Goal: Task Accomplishment & Management: Manage account settings

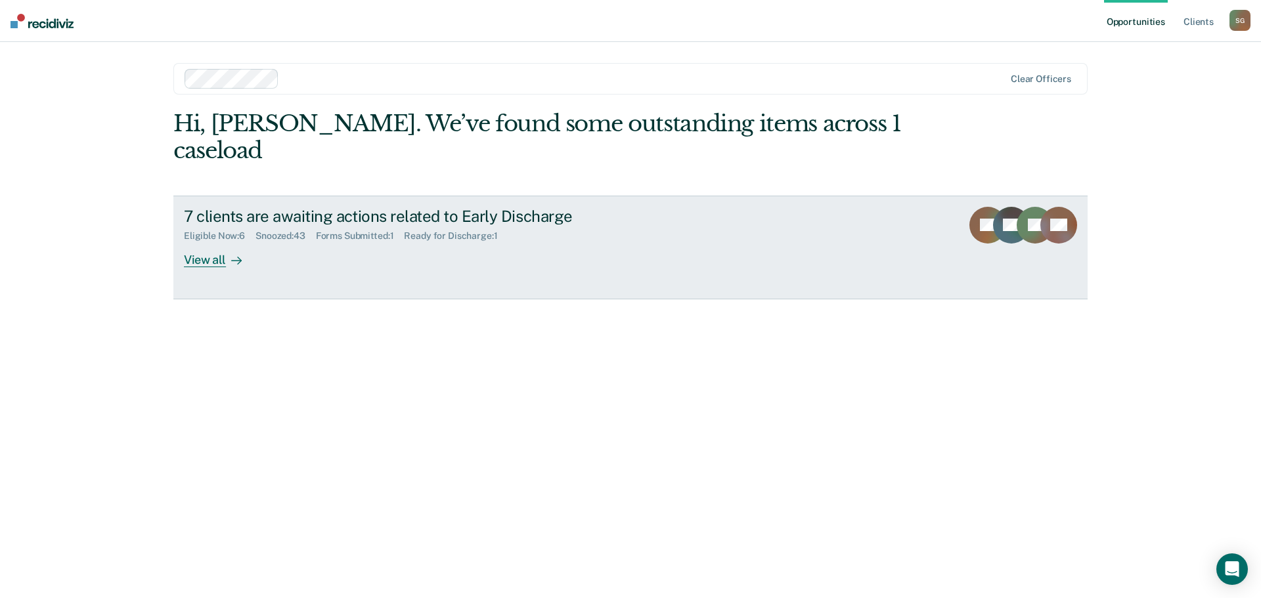
click at [215, 242] on div "View all" at bounding box center [221, 255] width 74 height 26
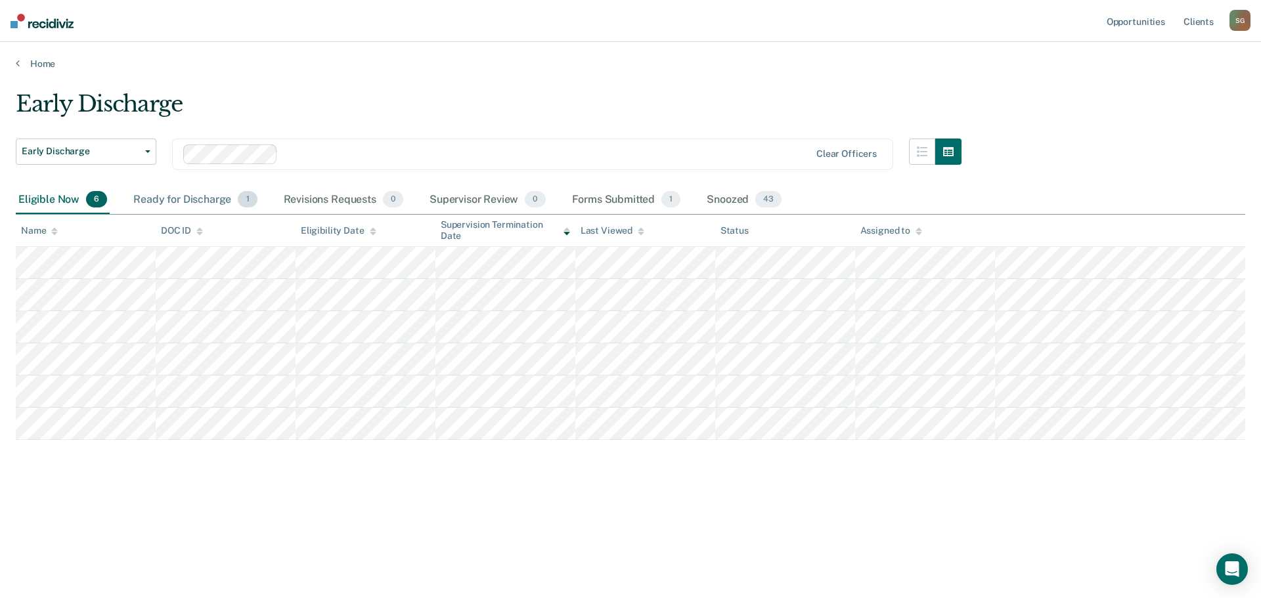
click at [217, 201] on div "Ready for Discharge 1" at bounding box center [195, 200] width 129 height 29
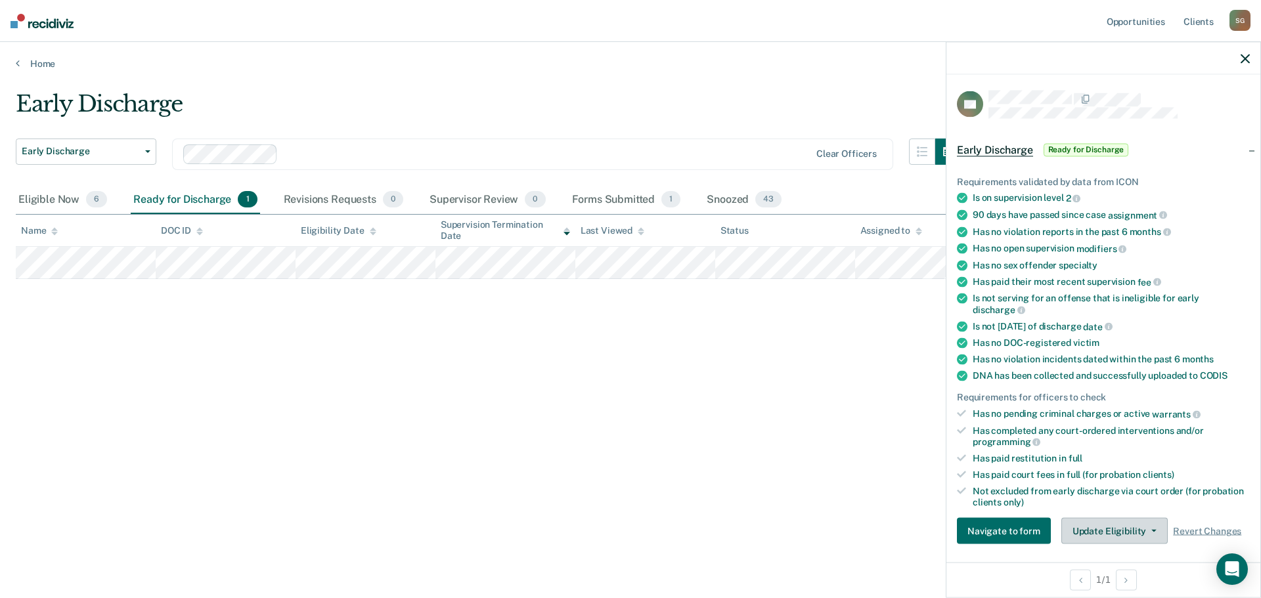
click at [1123, 530] on button "Update Eligibility" at bounding box center [1115, 531] width 106 height 26
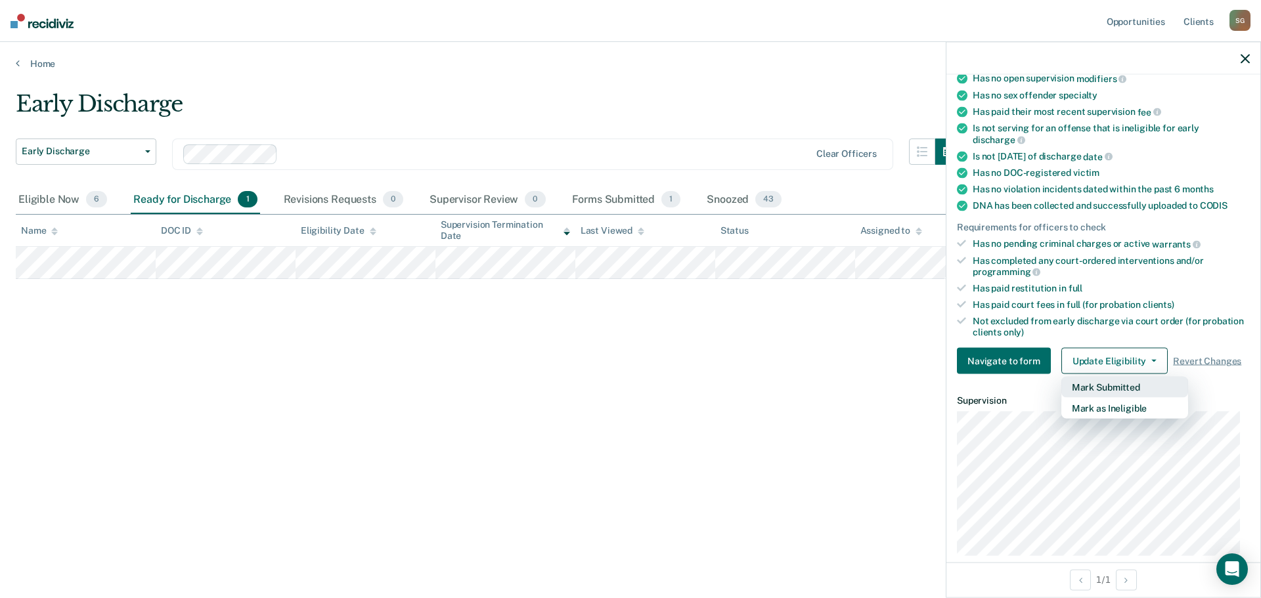
scroll to position [202, 0]
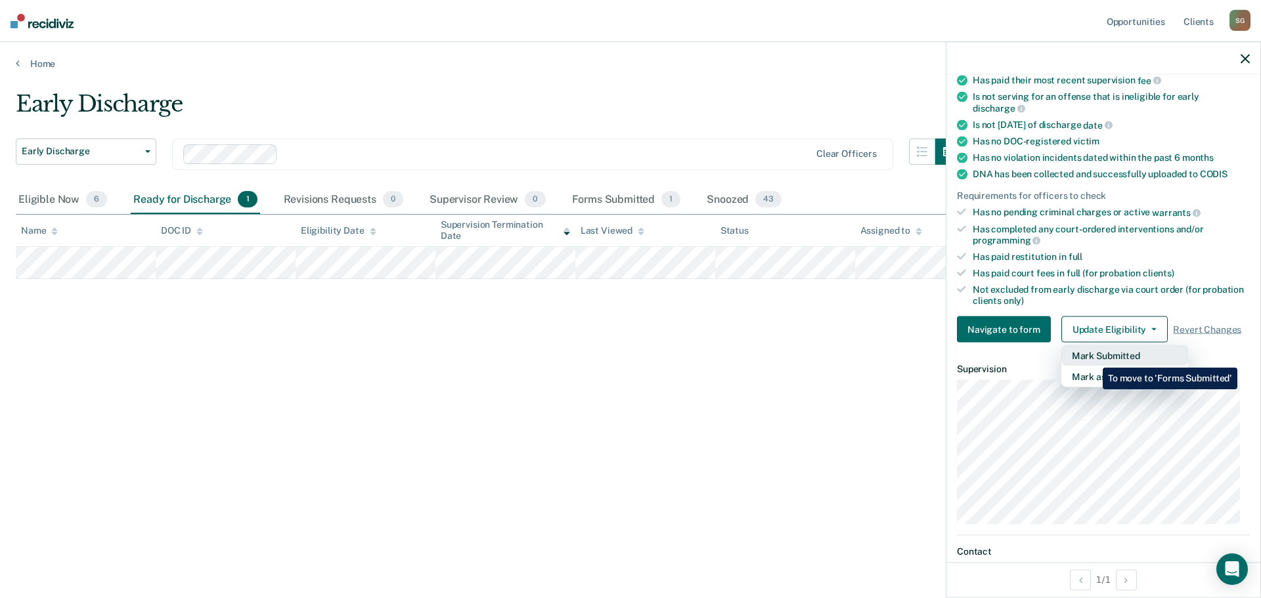
click at [1093, 358] on button "Mark Submitted" at bounding box center [1125, 356] width 127 height 21
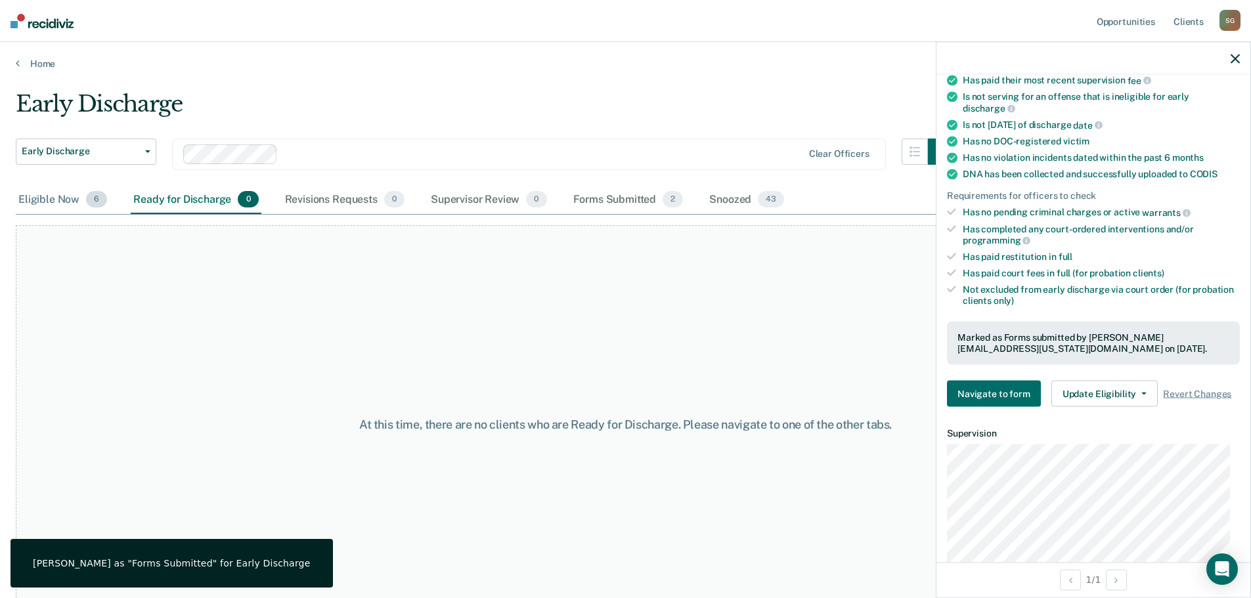
click at [43, 203] on div "Eligible Now 6" at bounding box center [63, 200] width 94 height 29
